Goal: Find specific page/section: Find specific page/section

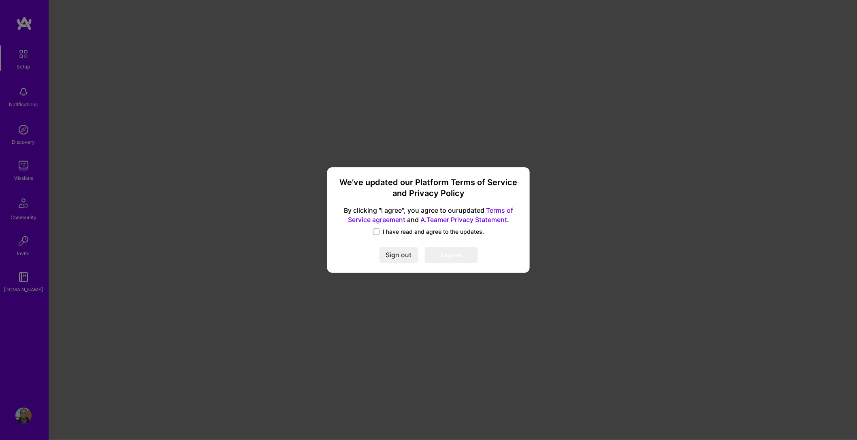
click at [408, 229] on span "I have read and agree to the updates." at bounding box center [433, 232] width 101 height 8
click at [0, 0] on input "I have read and agree to the updates." at bounding box center [0, 0] width 0 height 0
click at [460, 252] on button "I agree" at bounding box center [451, 255] width 53 height 16
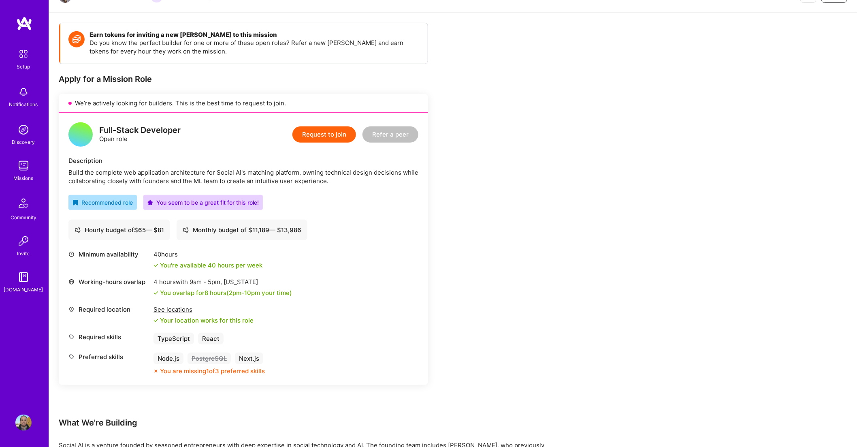
scroll to position [109, 0]
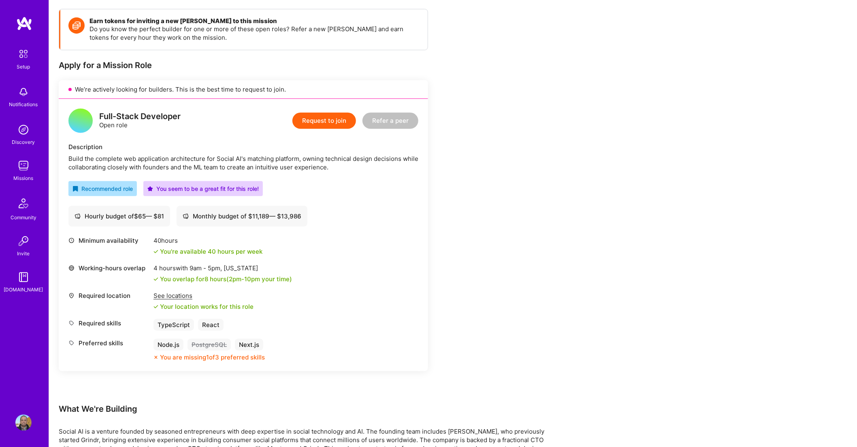
click at [171, 296] on div "See locations" at bounding box center [204, 295] width 100 height 9
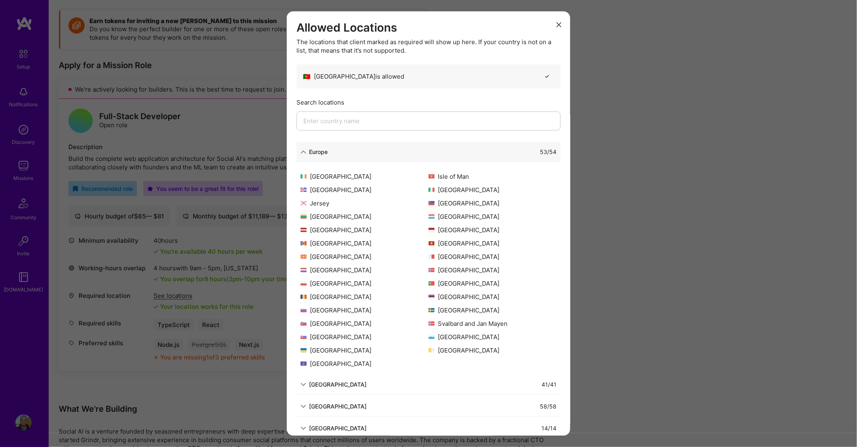
scroll to position [0, 0]
click at [557, 26] on icon "modal" at bounding box center [559, 24] width 5 height 5
